Goal: Information Seeking & Learning: Learn about a topic

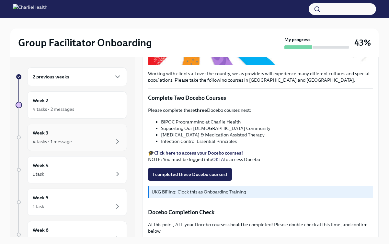
click at [82, 139] on div "4 tasks • 1 message" at bounding box center [77, 142] width 89 height 8
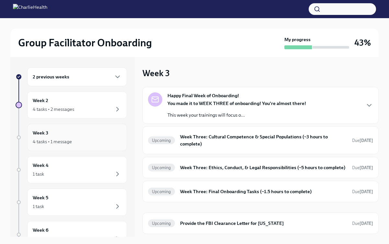
click at [90, 135] on div "Week 3 4 tasks • 1 message" at bounding box center [77, 137] width 89 height 16
click at [58, 141] on div "4 tasks • 1 message" at bounding box center [52, 141] width 39 height 6
click at [71, 108] on div "4 tasks • 2 messages" at bounding box center [53, 109] width 41 height 6
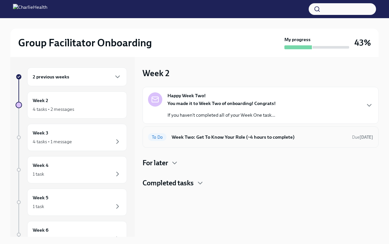
click at [203, 144] on div "To Do Week Two: Get To Know Your Role (~4 hours to complete) Due [DATE]" at bounding box center [261, 136] width 236 height 21
click at [191, 138] on h6 "Week Two: Get To Know Your Role (~4 hours to complete)" at bounding box center [259, 136] width 175 height 7
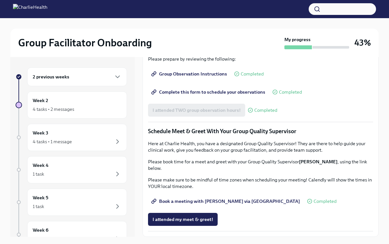
scroll to position [563, 0]
click at [79, 137] on div "Week 3 4 tasks • 1 message" at bounding box center [77, 137] width 89 height 16
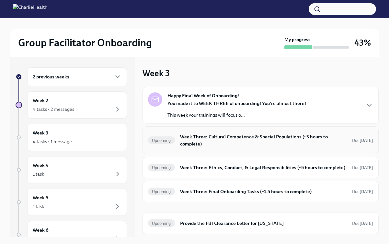
click at [221, 141] on h6 "Week Three: Cultural Competence & Special Populations (~3 hours to complete)" at bounding box center [263, 140] width 167 height 14
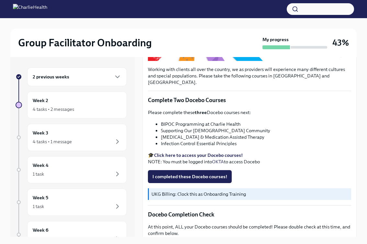
scroll to position [176, 0]
click at [77, 135] on div "Week 3 4 tasks • 1 message" at bounding box center [77, 137] width 89 height 16
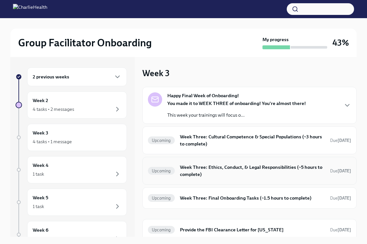
scroll to position [4, 0]
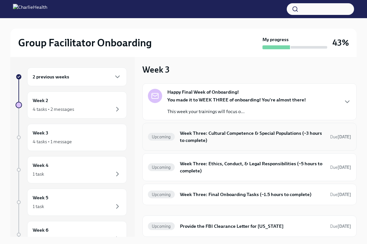
click at [231, 143] on h6 "Week Three: Cultural Competence & Special Populations (~3 hours to complete)" at bounding box center [252, 137] width 145 height 14
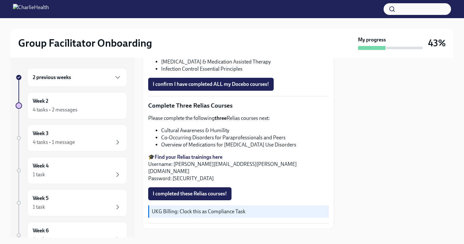
scroll to position [491, 0]
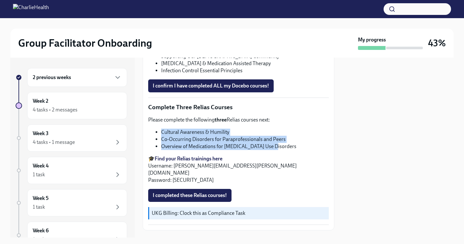
drag, startPoint x: 166, startPoint y: 127, endPoint x: 282, endPoint y: 145, distance: 117.8
click at [282, 145] on div "Please complete the following three Relias courses next: Cultural Awareness & H…" at bounding box center [238, 149] width 180 height 67
click at [282, 145] on li "Overview of Medications for [MEDICAL_DATA] Use Disorders" at bounding box center [245, 146] width 168 height 7
